Goal: Feedback & Contribution: Leave review/rating

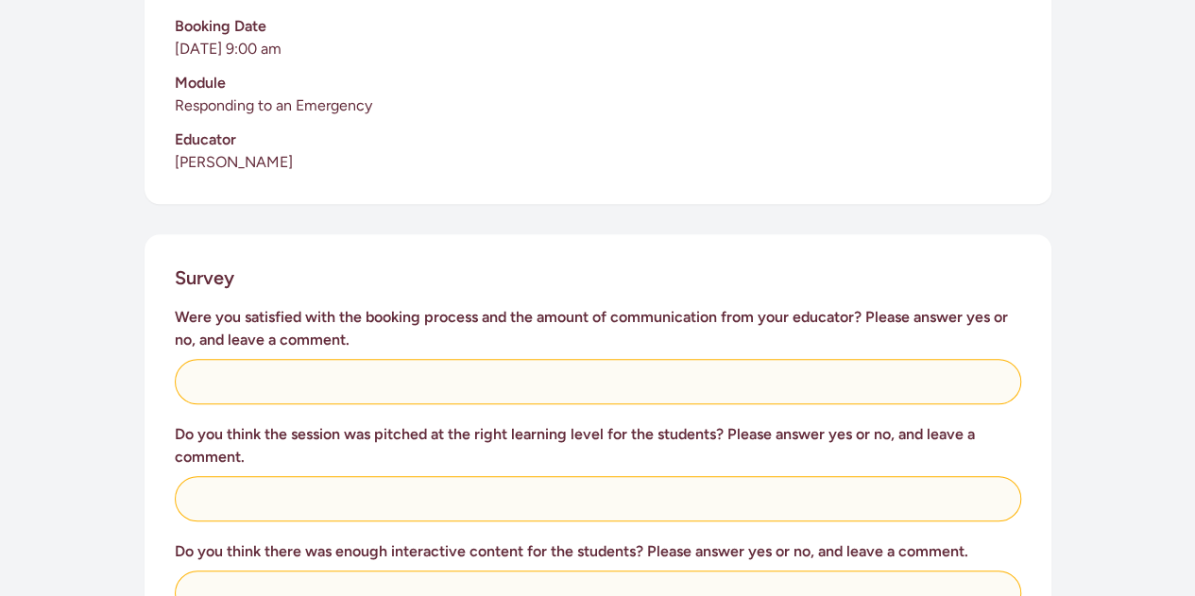
scroll to position [560, 0]
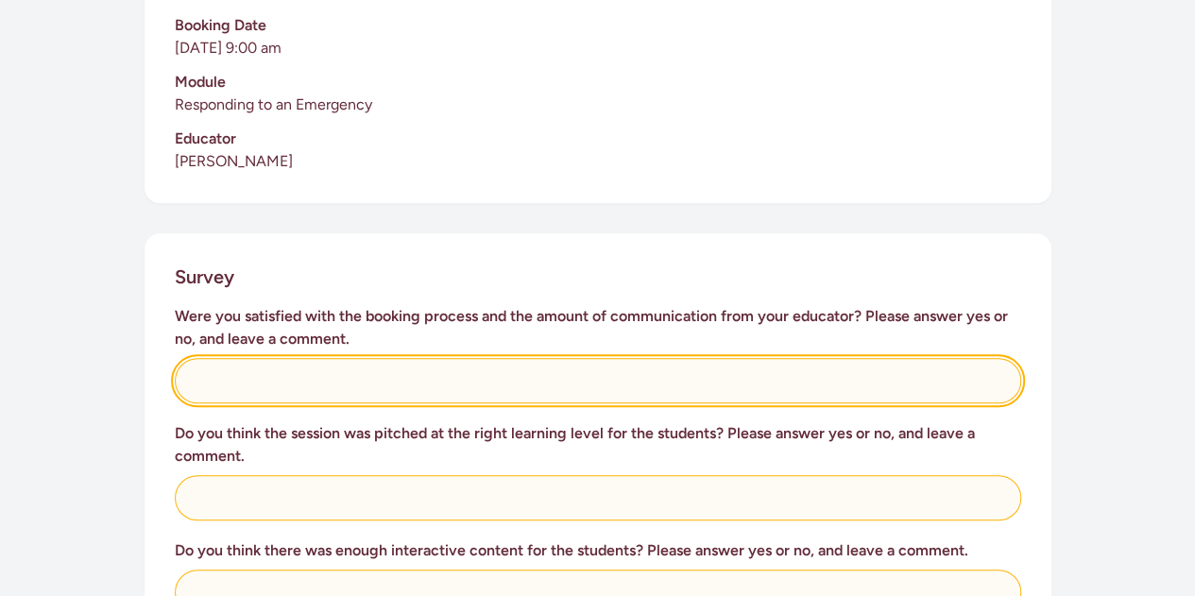
click at [396, 358] on input "text" at bounding box center [598, 380] width 847 height 45
type input "Yes - great communication"
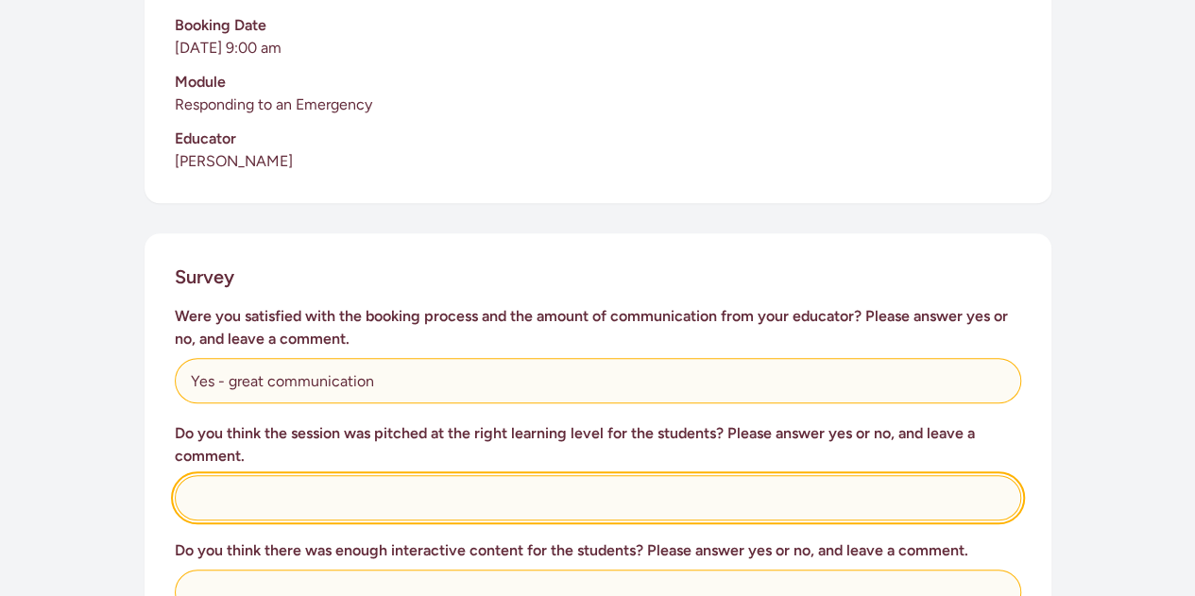
click at [342, 477] on input "text" at bounding box center [598, 497] width 847 height 45
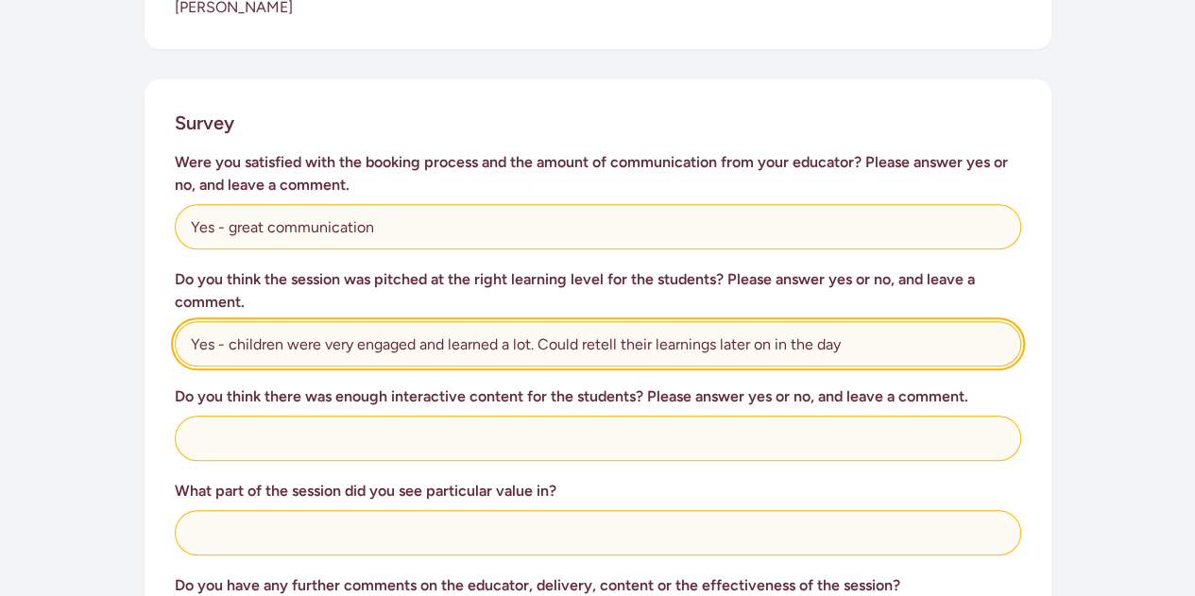
scroll to position [715, 0]
type input "Yes - children were very engaged and learned a lot. Could retell their learning…"
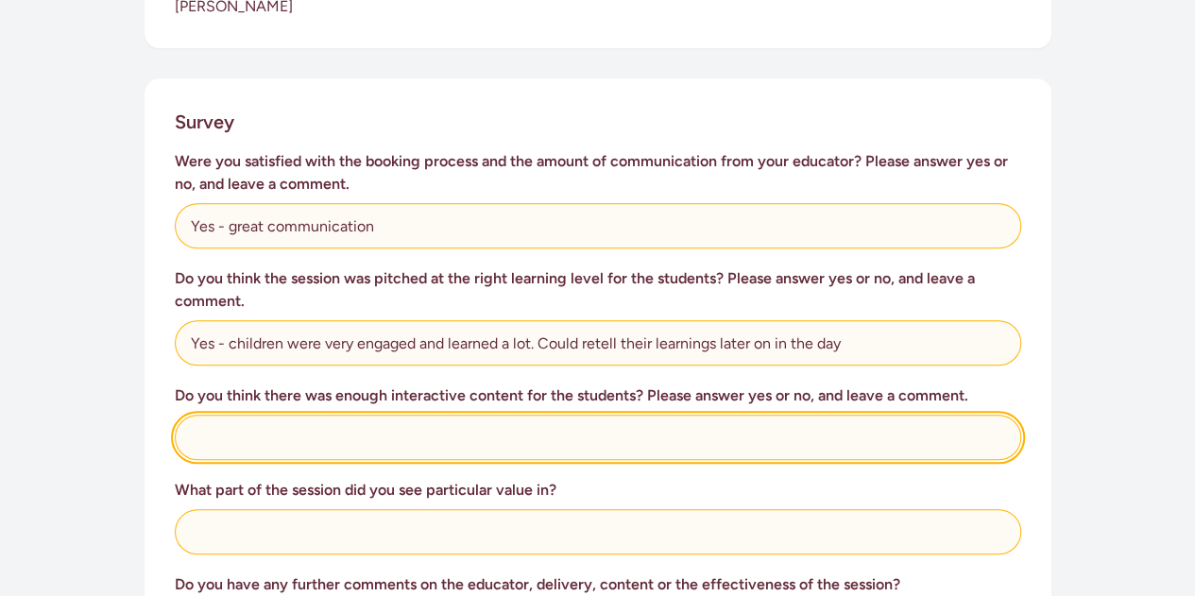
click at [319, 415] on input "text" at bounding box center [598, 437] width 847 height 45
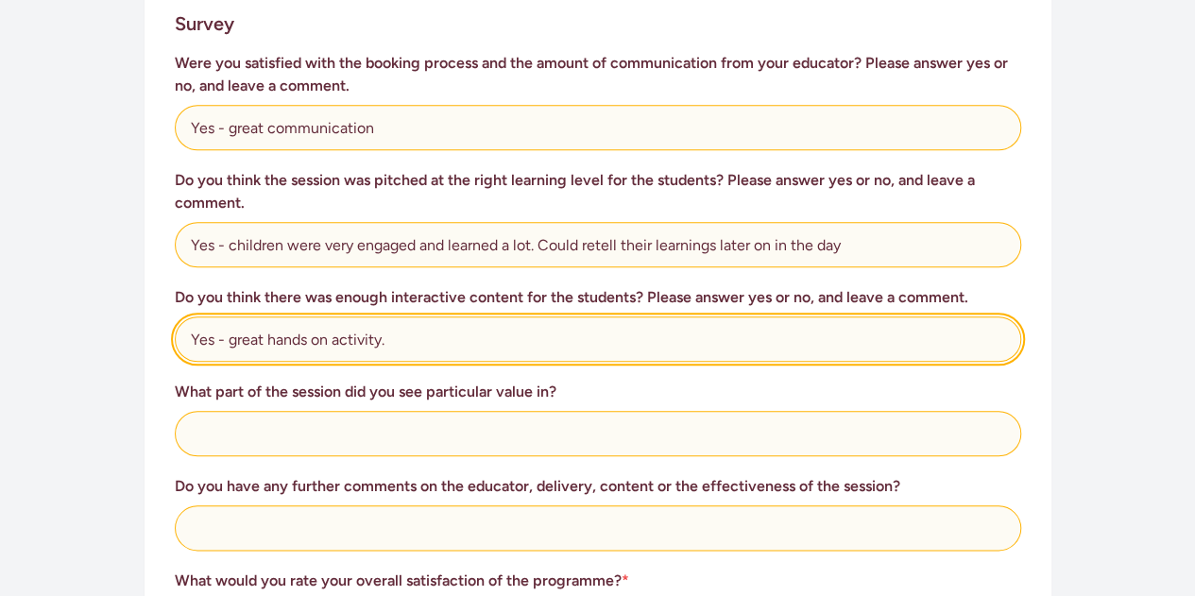
scroll to position [815, 0]
type input "Yes - great hands on activity."
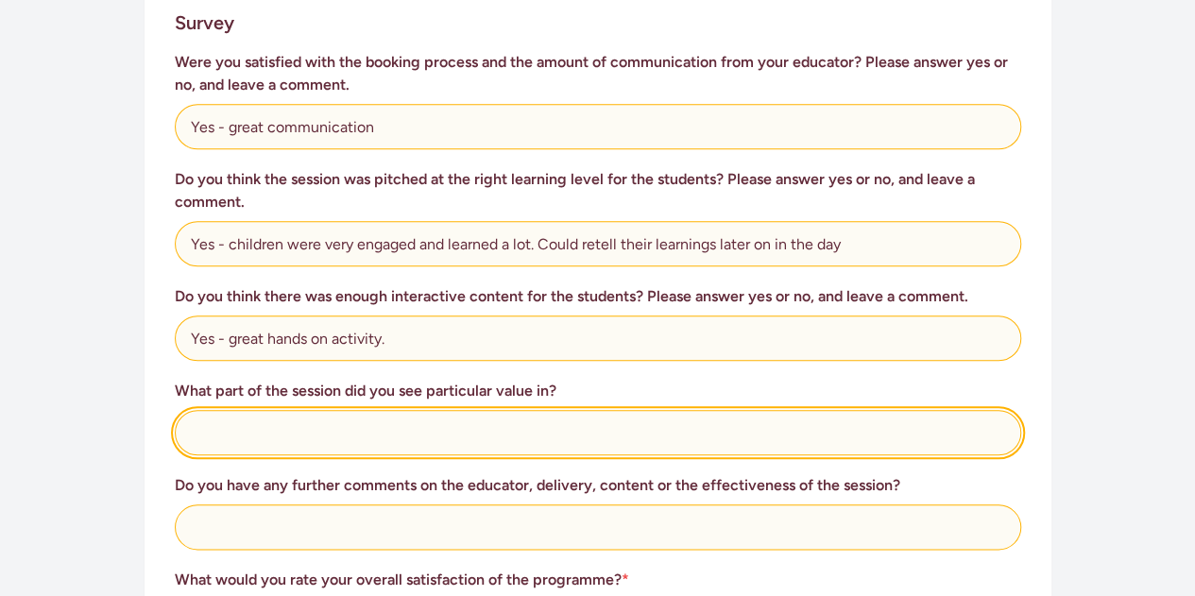
click at [286, 410] on input "text" at bounding box center [598, 432] width 847 height 45
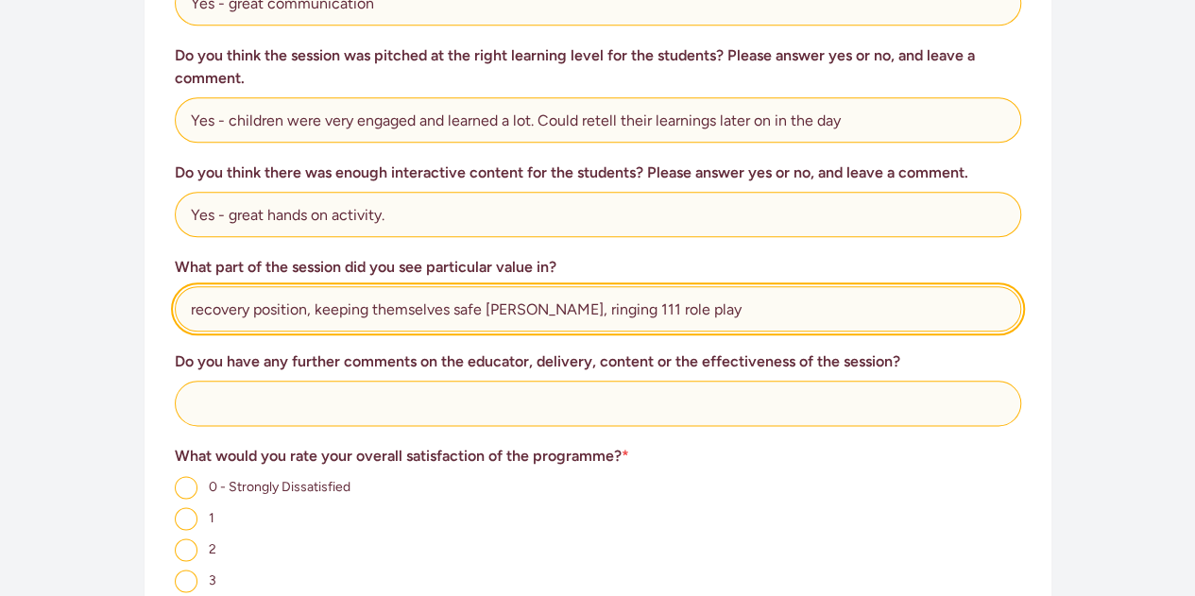
scroll to position [953, 0]
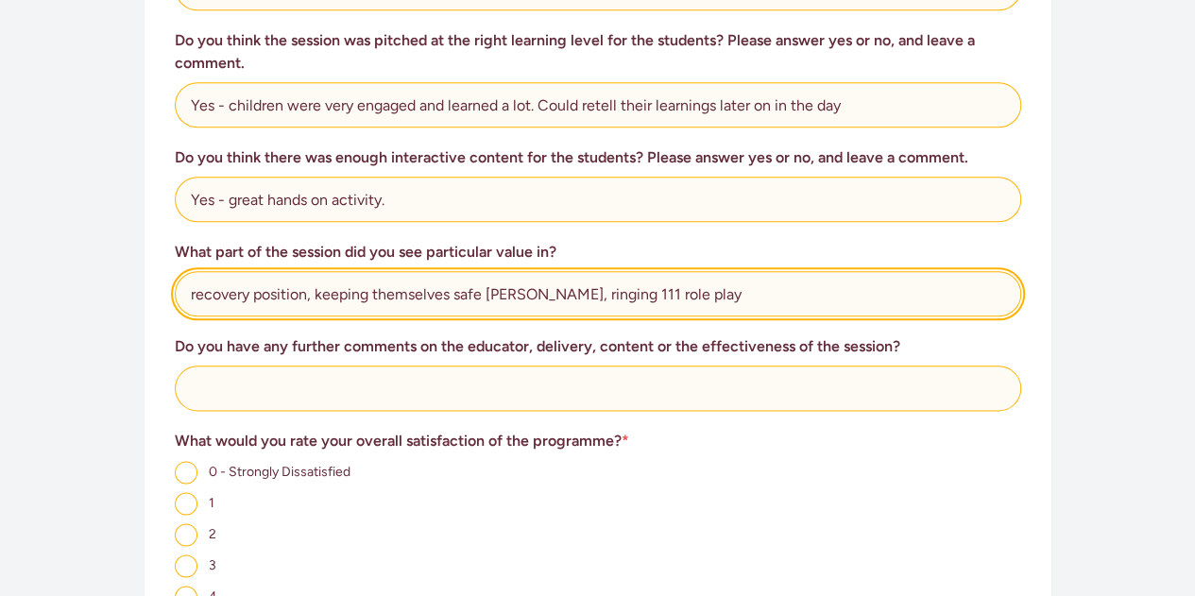
type input "recovery position, keeping themselves safe [PERSON_NAME], ringing 111 role play"
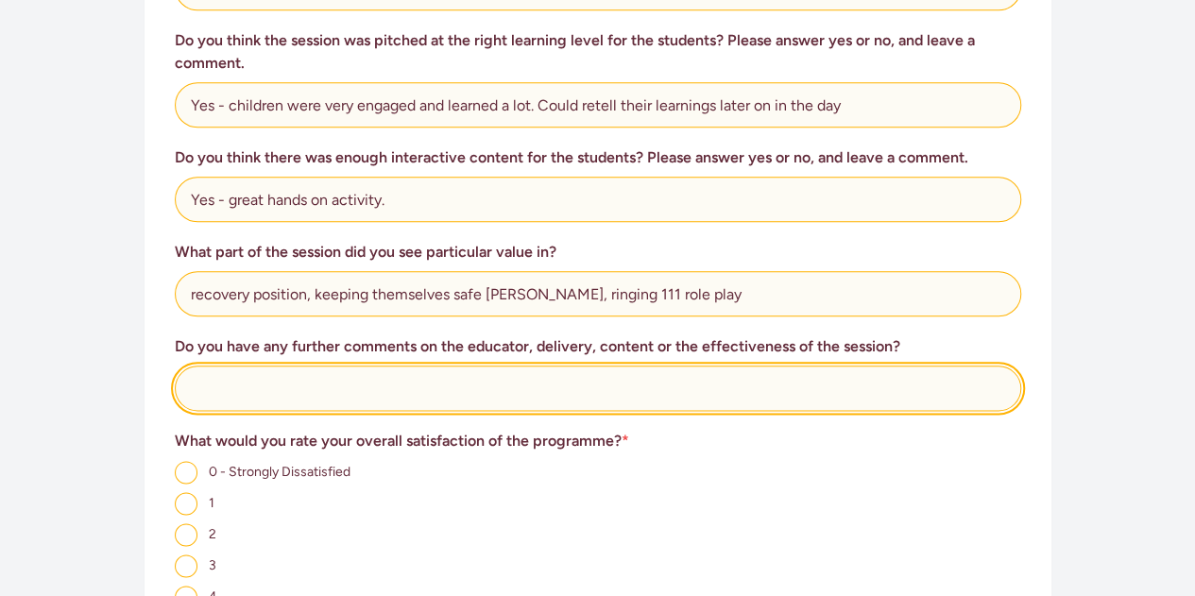
click at [270, 368] on input "text" at bounding box center [598, 388] width 847 height 45
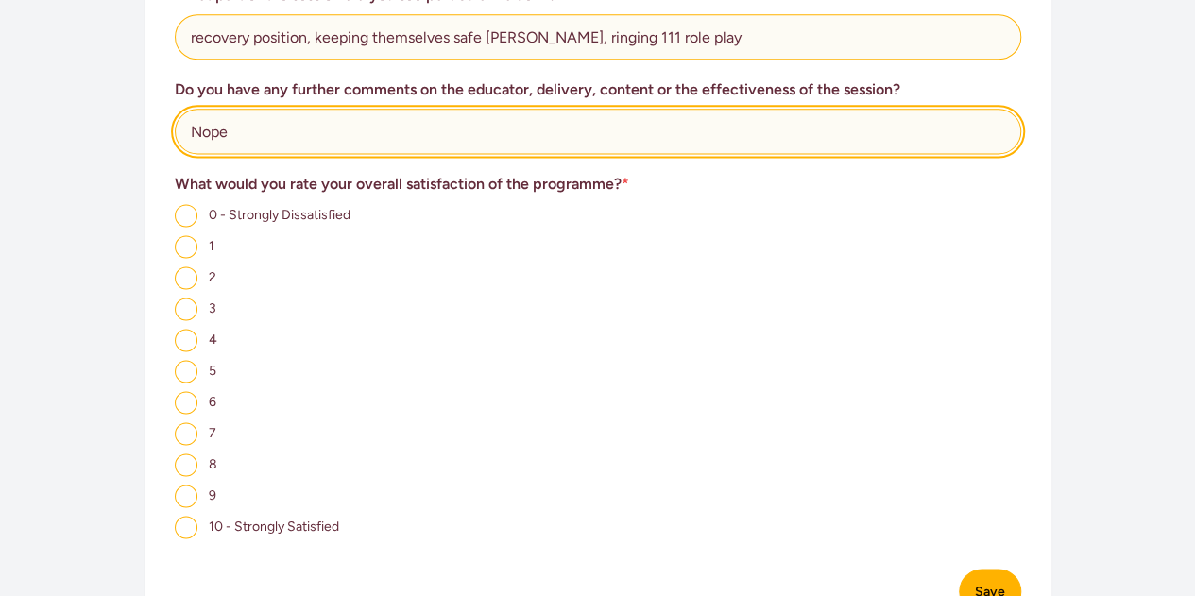
scroll to position [1212, 0]
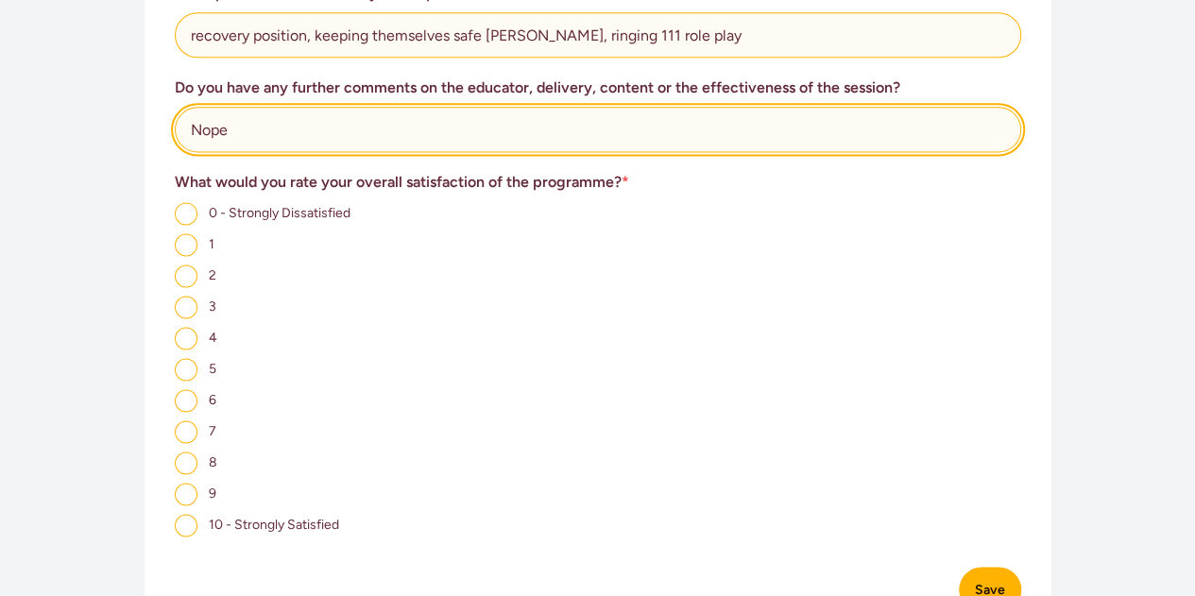
type input "Nope"
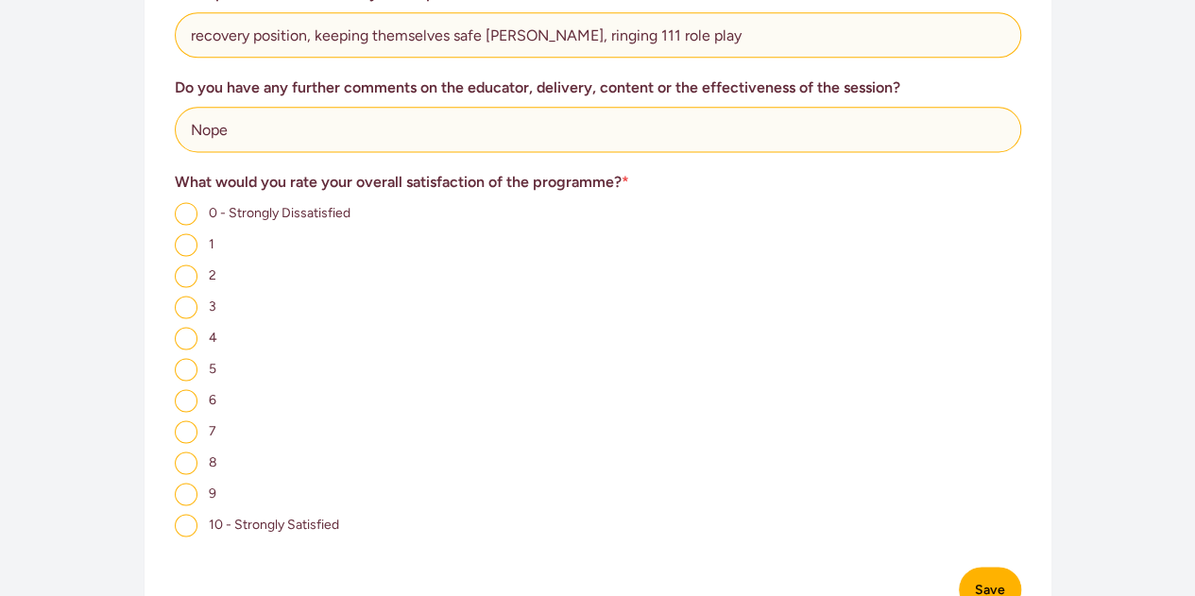
click at [185, 483] on input "9" at bounding box center [186, 494] width 23 height 23
radio input "true"
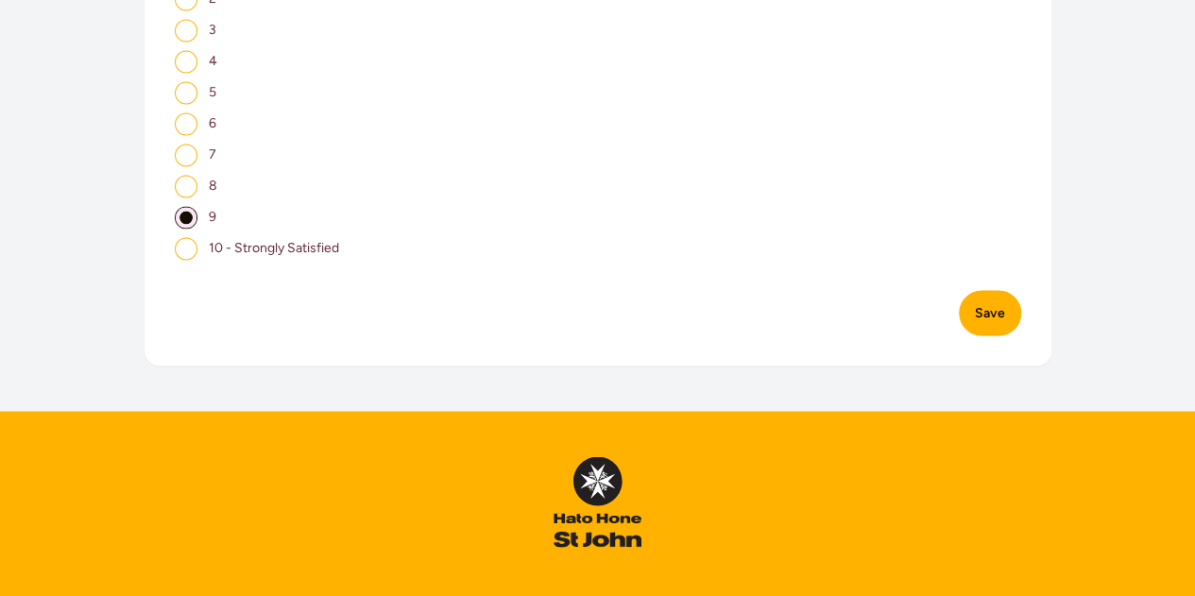
scroll to position [1490, 0]
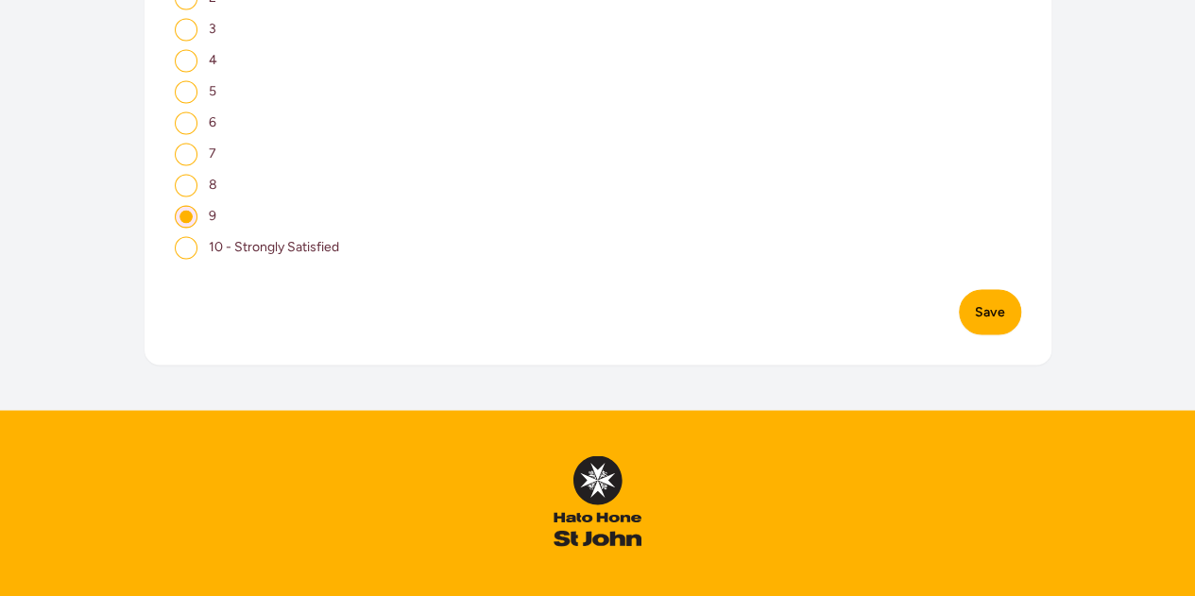
click at [193, 236] on input "10 - Strongly Satisfied" at bounding box center [186, 247] width 23 height 23
radio input "true"
click at [977, 290] on button "Save" at bounding box center [990, 311] width 62 height 45
